Goal: Communication & Community: Participate in discussion

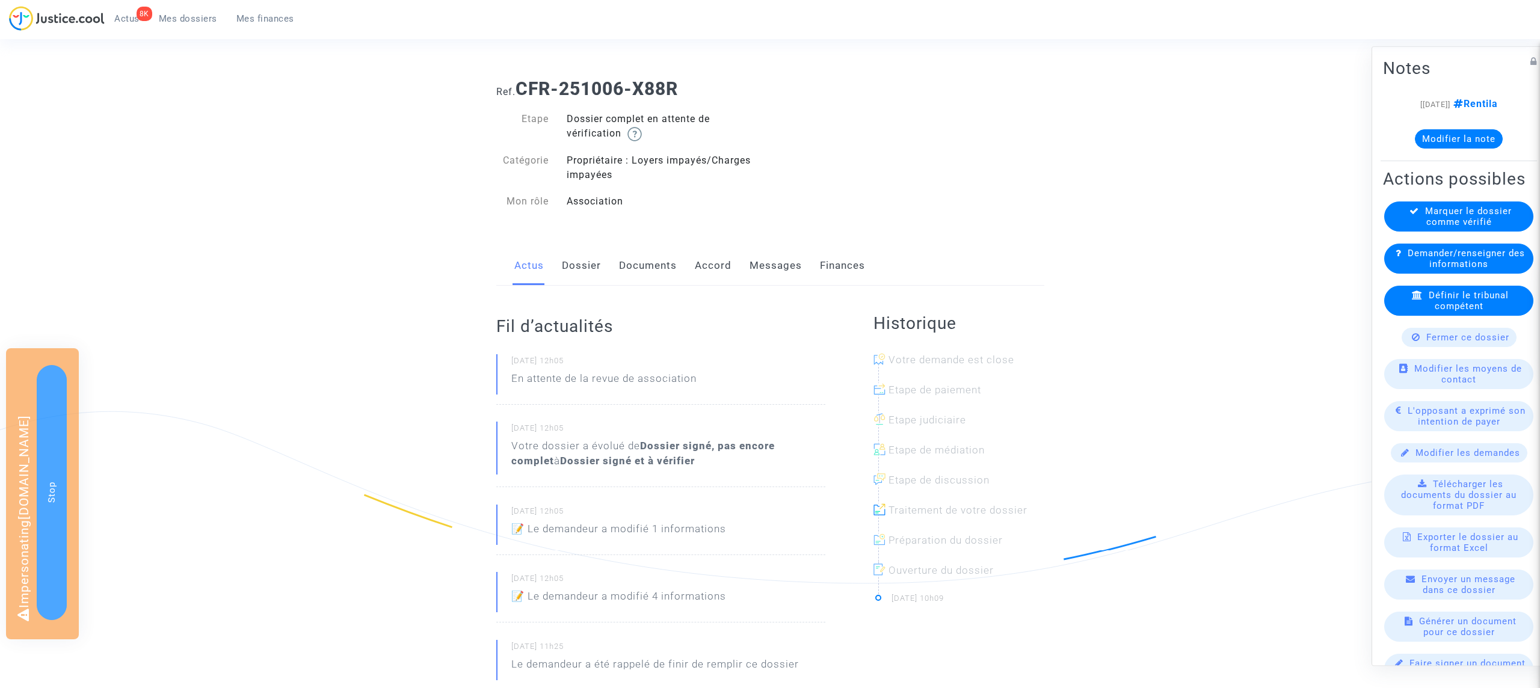
click at [773, 253] on link "Messages" at bounding box center [776, 266] width 52 height 40
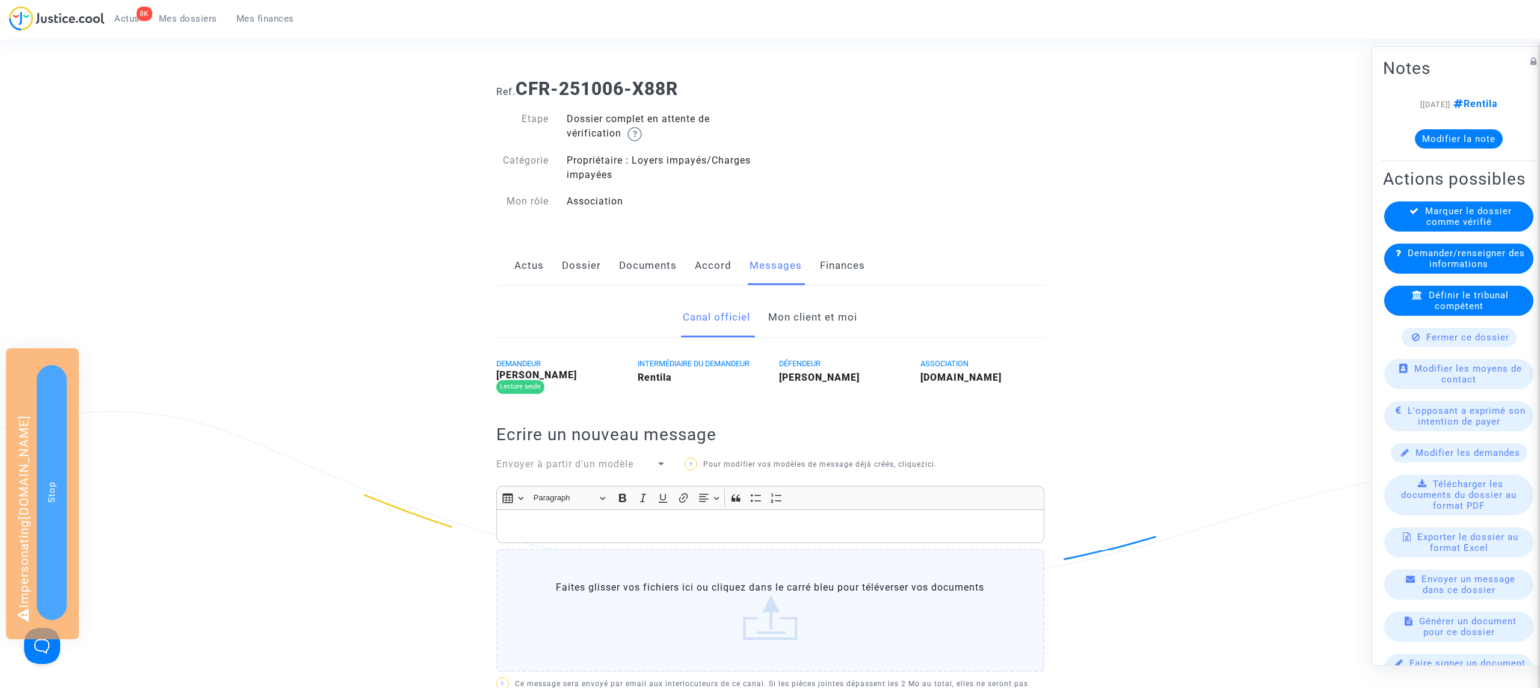
click at [830, 315] on link "Mon client et moi" at bounding box center [812, 318] width 89 height 40
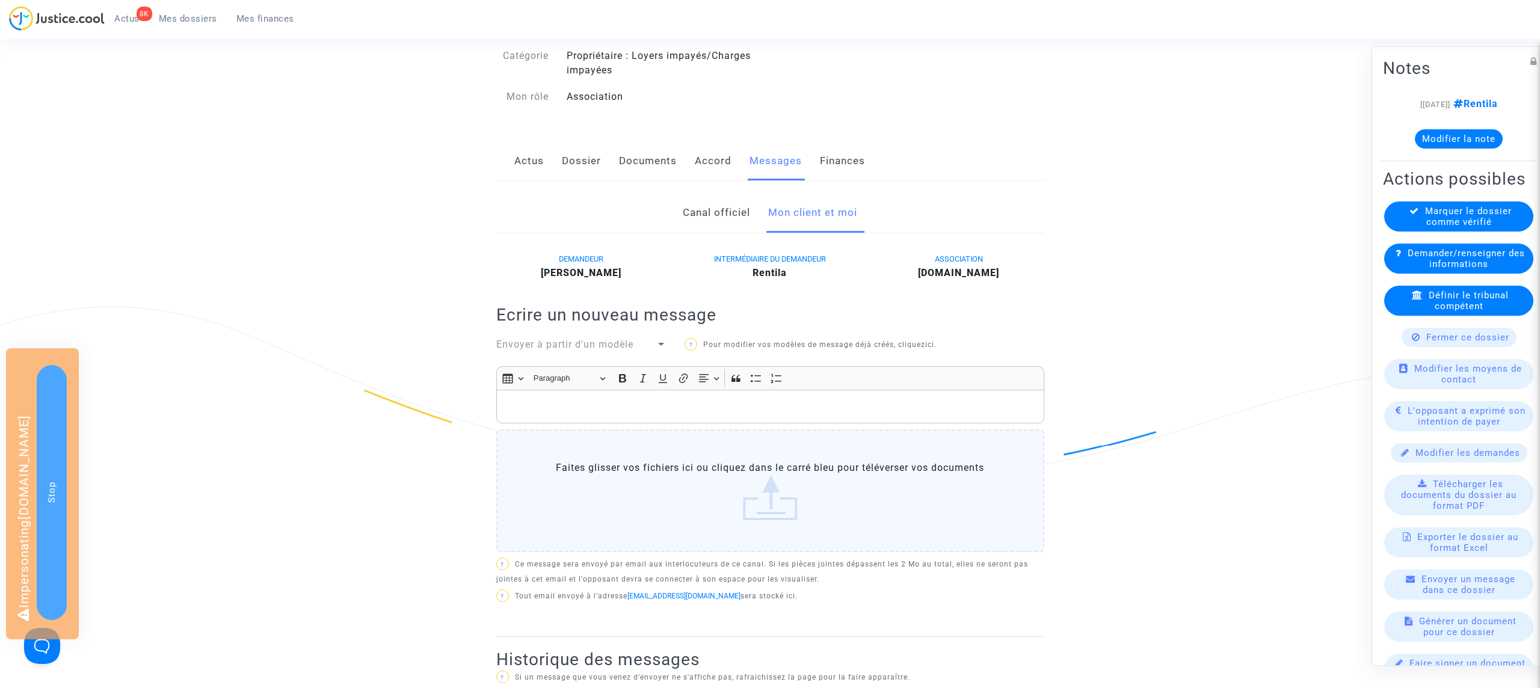
scroll to position [129, 0]
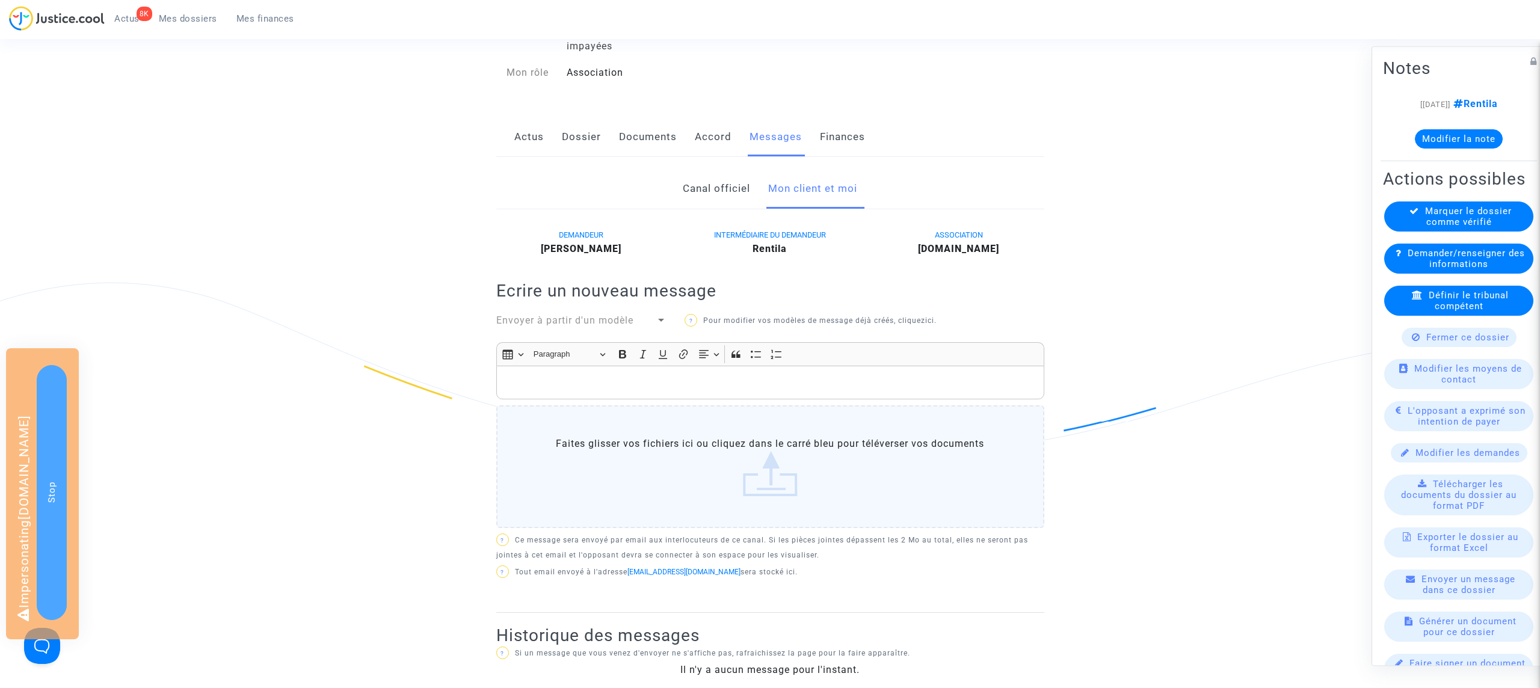
click at [649, 312] on div "DEMANDEUR [PERSON_NAME] INTERMÉDIAIRE DU DEMANDEUR Rentila ASSOCIATION [DOMAIN_…" at bounding box center [770, 420] width 548 height 386
